Goal: Find specific page/section: Find specific page/section

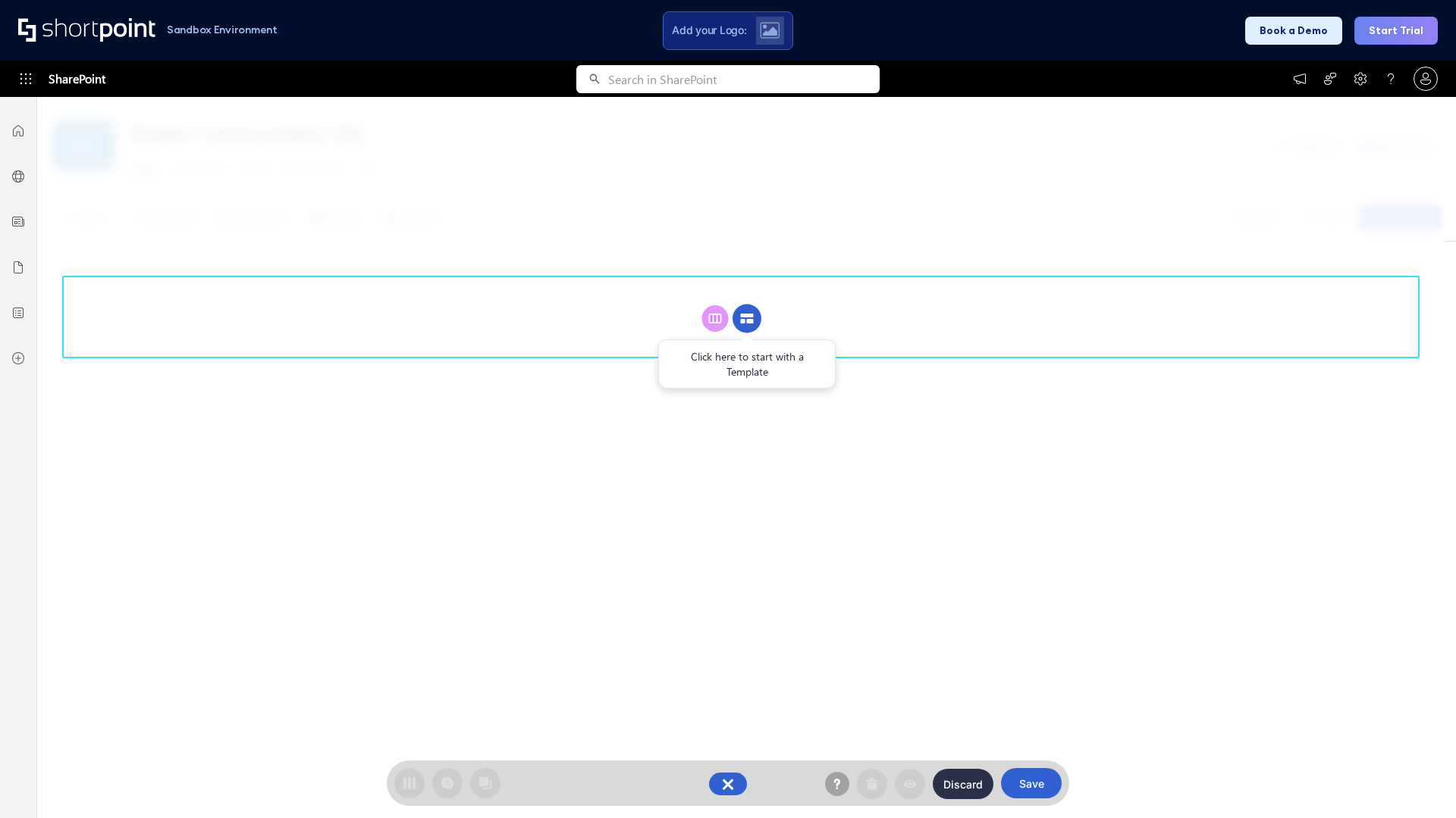
click at [747, 318] on circle at bounding box center [747, 319] width 29 height 29
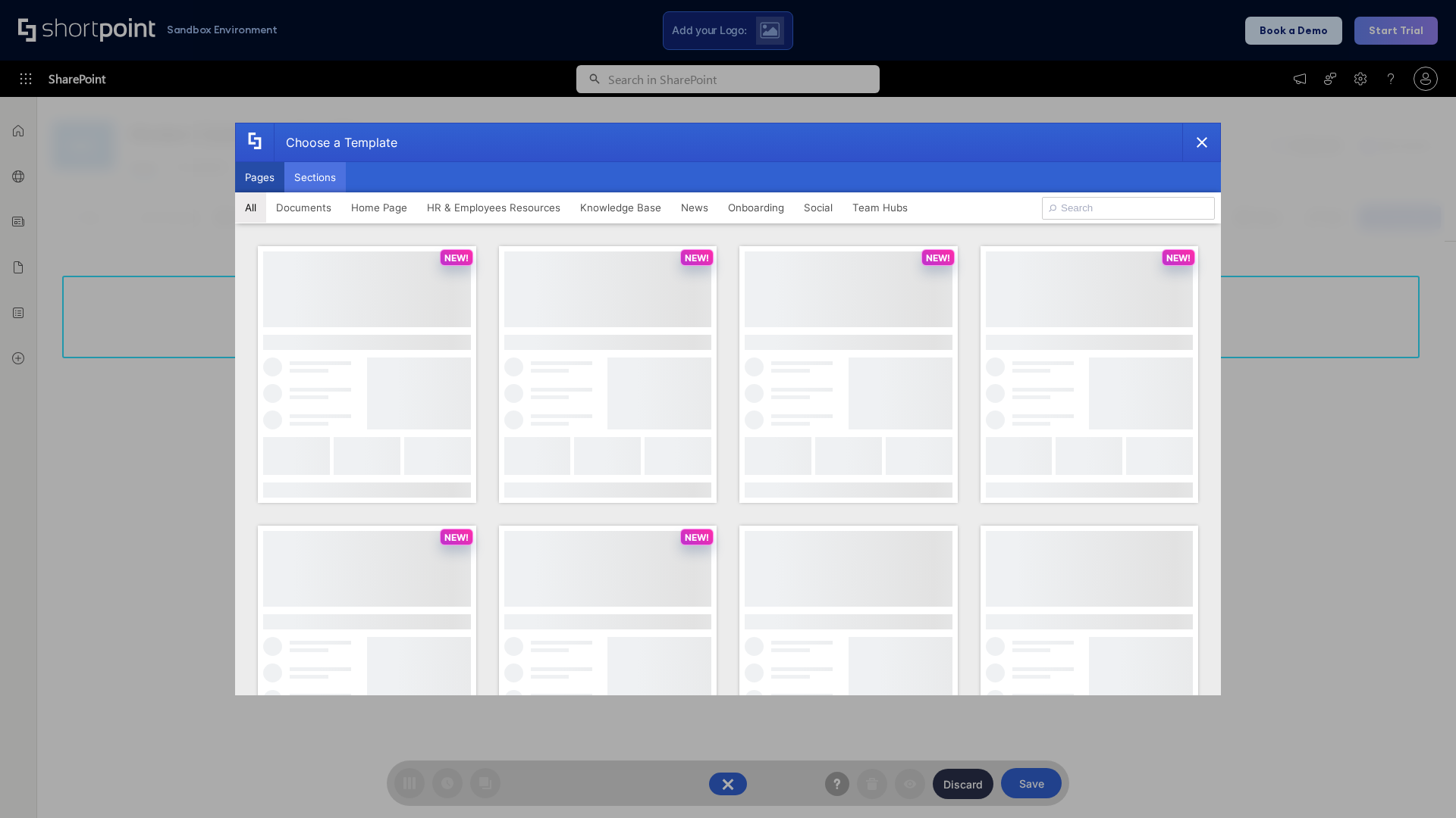
click at [314, 177] on button "Sections" at bounding box center [314, 177] width 61 height 30
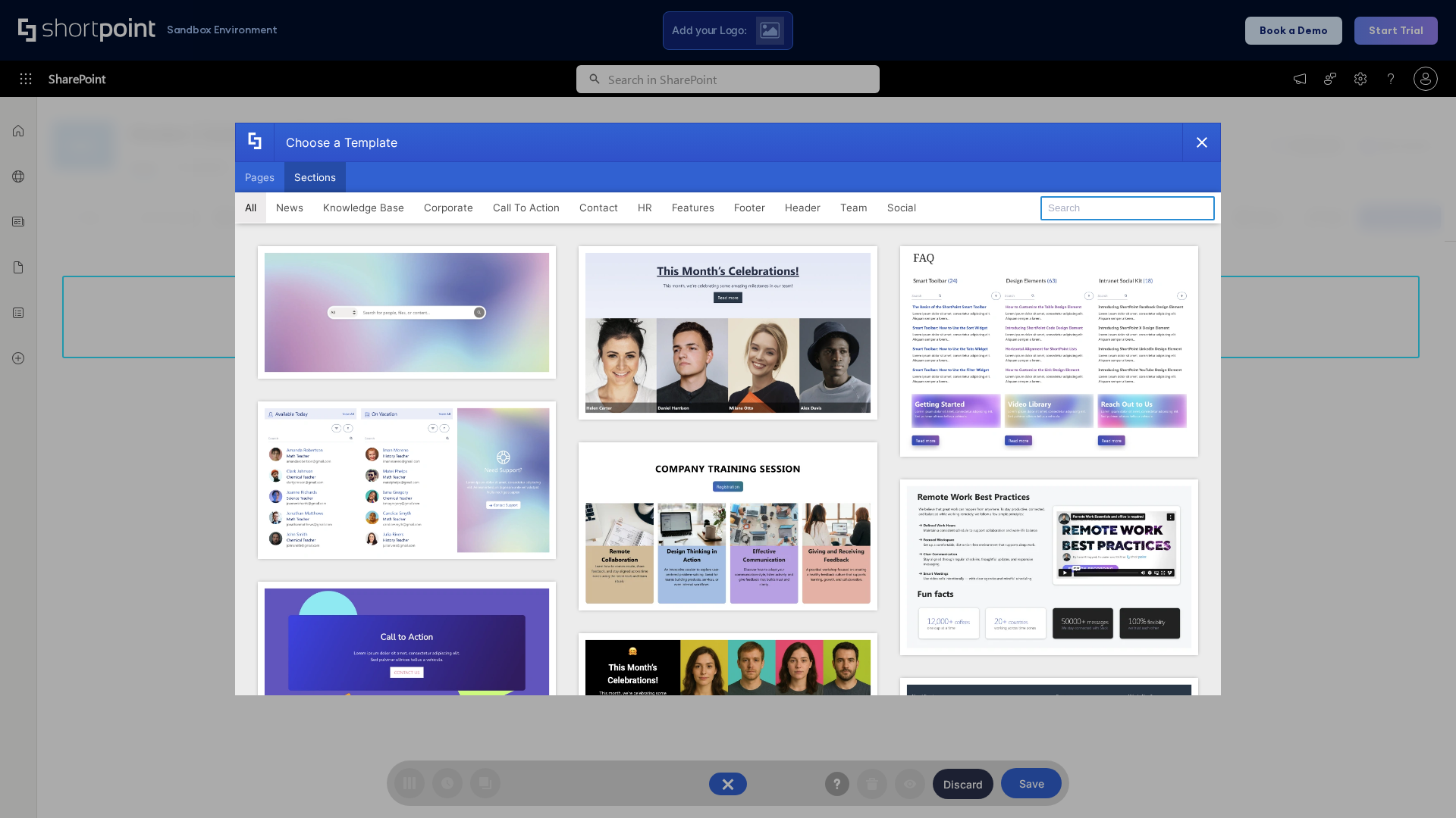
type input "Service Block 2"
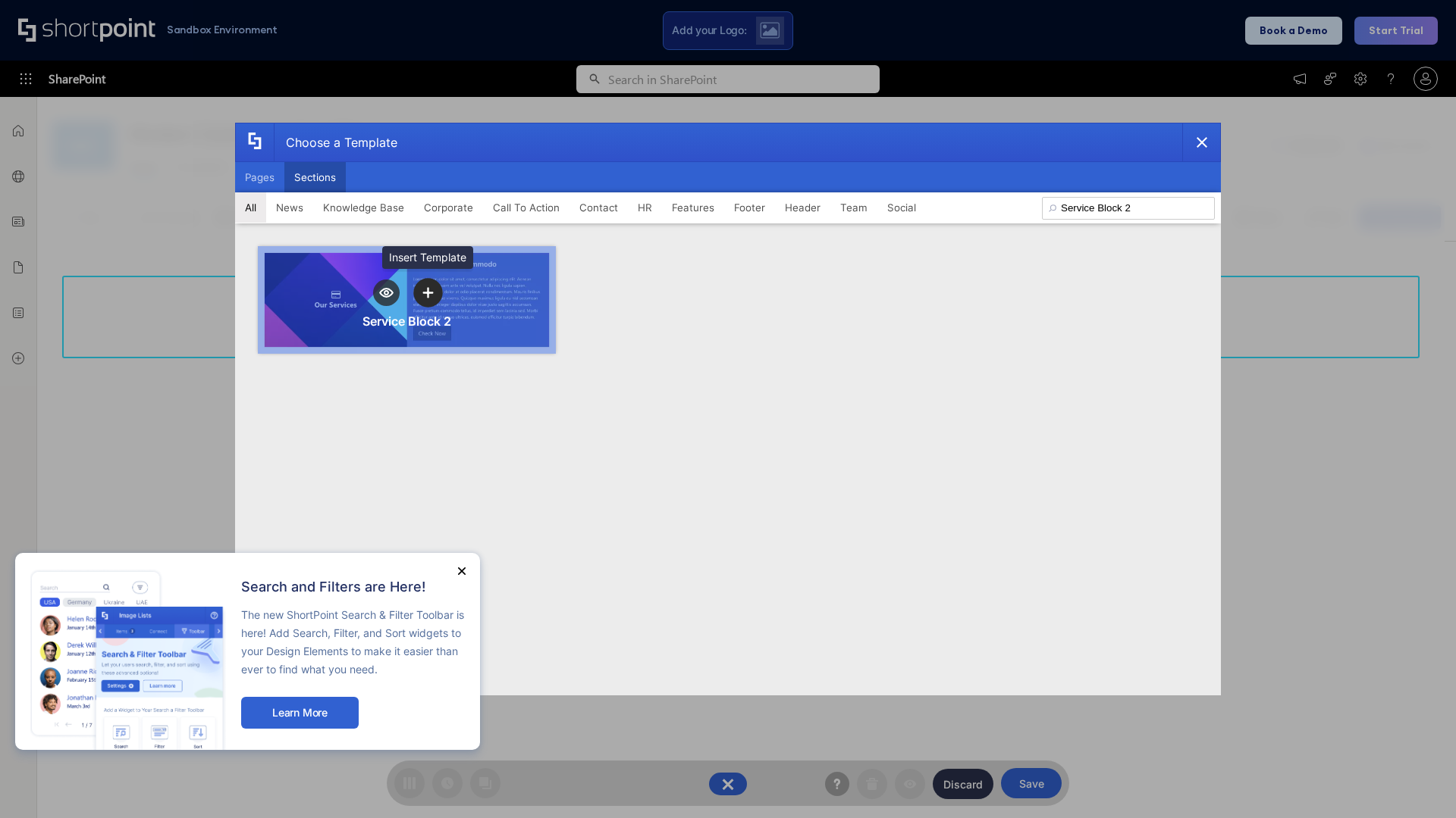
click at [428, 293] on icon "template selector" at bounding box center [428, 292] width 11 height 11
